Goal: Find specific page/section: Find specific page/section

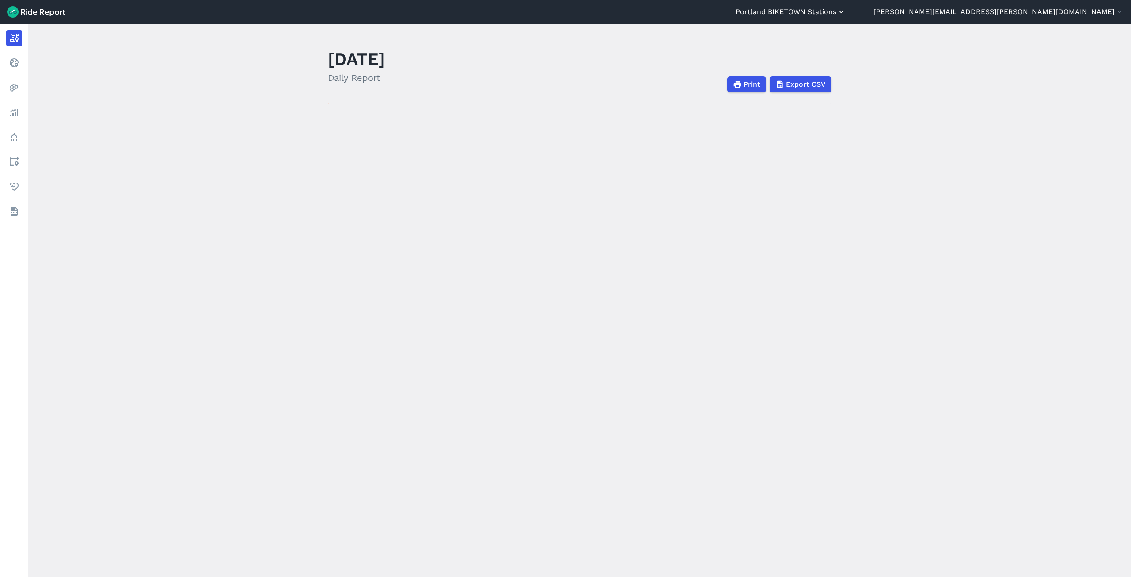
click at [846, 14] on button "Portland BIKETOWN Stations" at bounding box center [791, 12] width 110 height 11
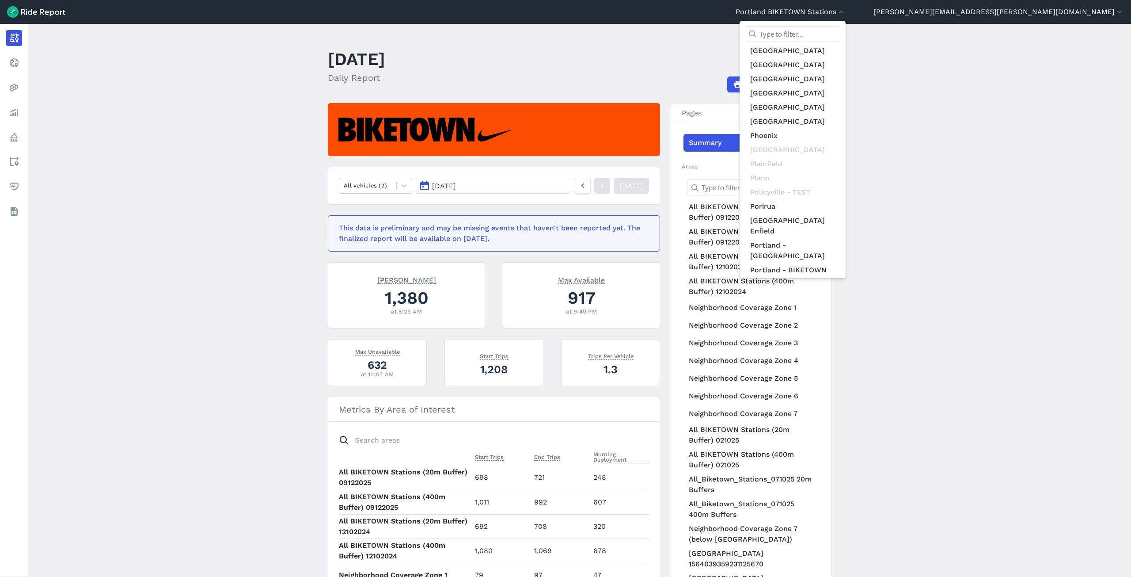
scroll to position [3976, 0]
click at [840, 418] on link "Portland - Microfreight" at bounding box center [792, 425] width 95 height 14
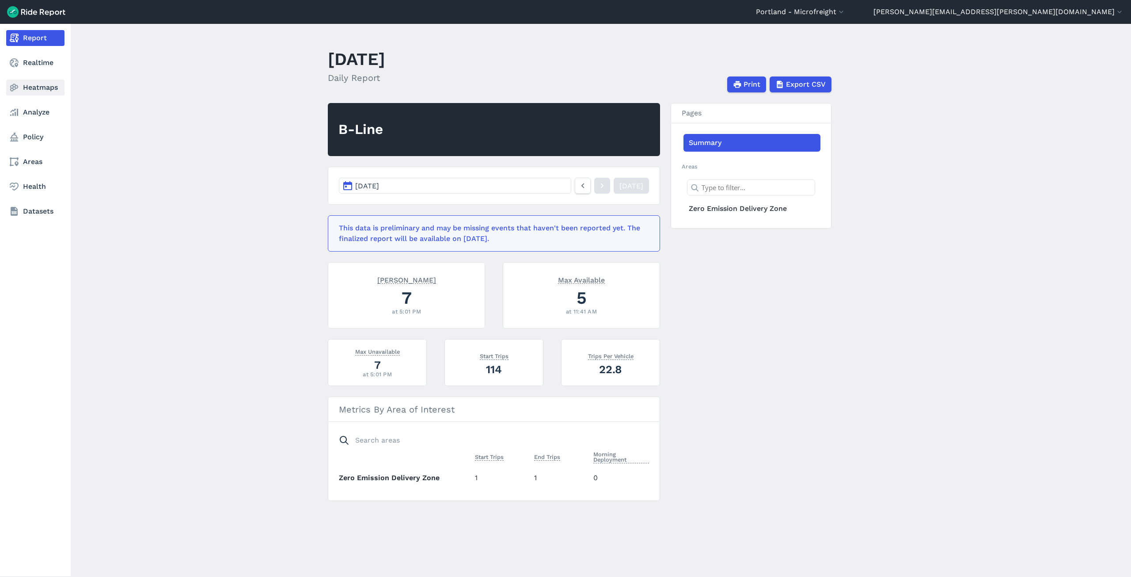
click at [30, 83] on link "Heatmaps" at bounding box center [35, 88] width 58 height 16
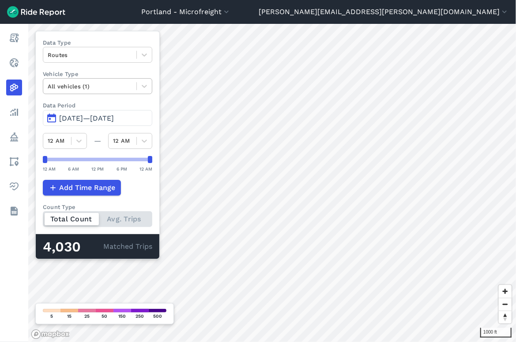
click at [121, 82] on div at bounding box center [90, 86] width 84 height 10
click at [146, 90] on div at bounding box center [144, 86] width 15 height 15
